Goal: Task Accomplishment & Management: Complete application form

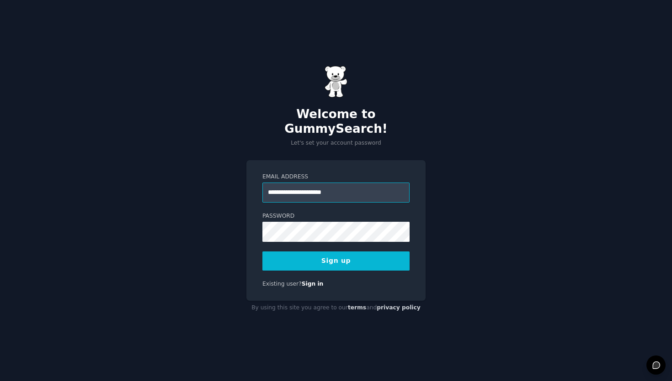
type input "**********"
click at [339, 254] on button "Sign up" at bounding box center [335, 261] width 147 height 19
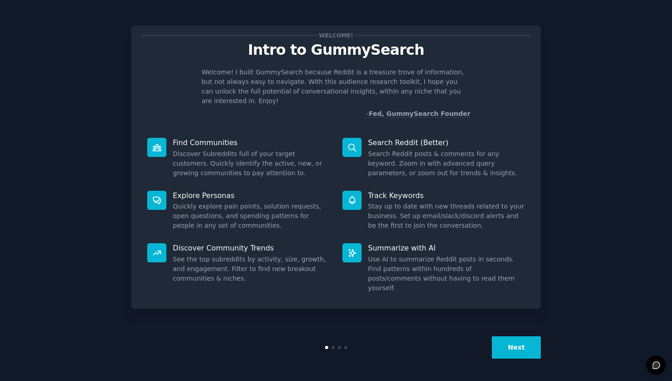
click at [520, 346] on button "Next" at bounding box center [516, 348] width 49 height 22
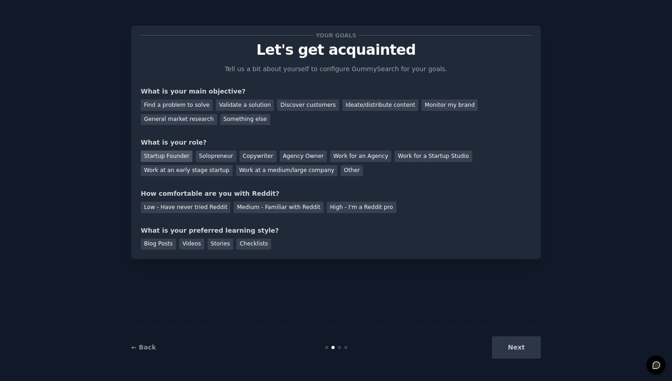
click at [176, 156] on div "Startup Founder" at bounding box center [167, 156] width 52 height 11
click at [186, 105] on div "Find a problem to solve" at bounding box center [177, 105] width 72 height 11
click at [160, 244] on div "Blog Posts" at bounding box center [158, 244] width 35 height 11
click at [189, 248] on div "Videos" at bounding box center [191, 244] width 25 height 11
click at [515, 345] on div "Next" at bounding box center [472, 348] width 137 height 22
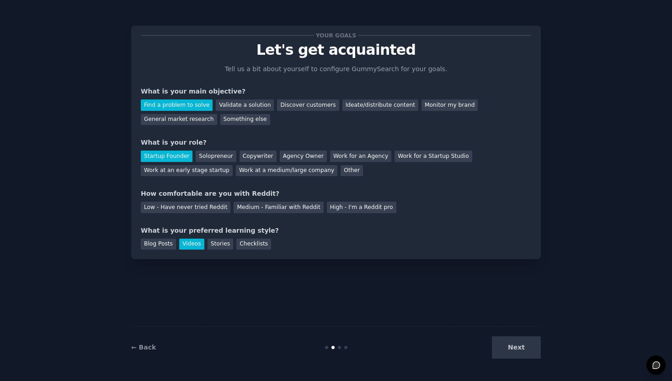
click at [522, 348] on div "Next" at bounding box center [472, 348] width 137 height 22
click at [218, 206] on div "Low - Have never tried Reddit" at bounding box center [186, 207] width 90 height 11
click at [522, 353] on button "Next" at bounding box center [516, 348] width 49 height 22
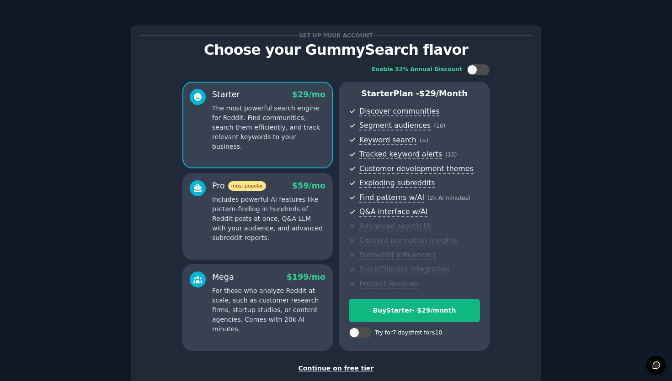
click at [342, 369] on div "Continue on free tier" at bounding box center [336, 369] width 390 height 10
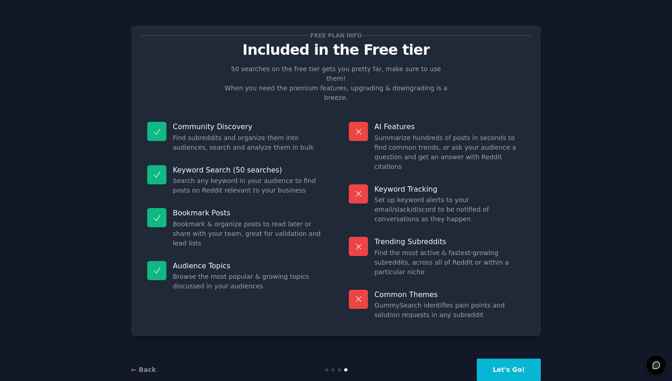
click at [518, 359] on div "← Back Let's Go!" at bounding box center [335, 370] width 409 height 42
click at [513, 359] on button "Let's Go!" at bounding box center [508, 370] width 64 height 22
